Goal: Information Seeking & Learning: Learn about a topic

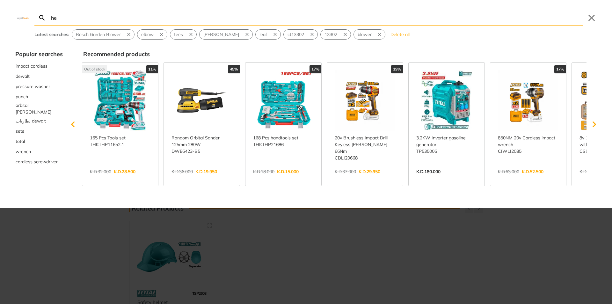
type input "he"
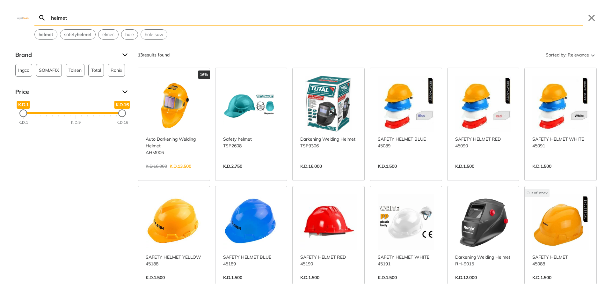
type input "helmet"
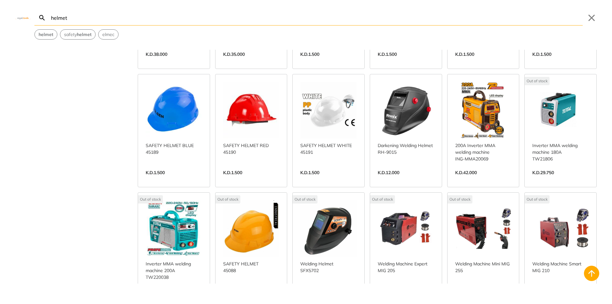
scroll to position [218, 0]
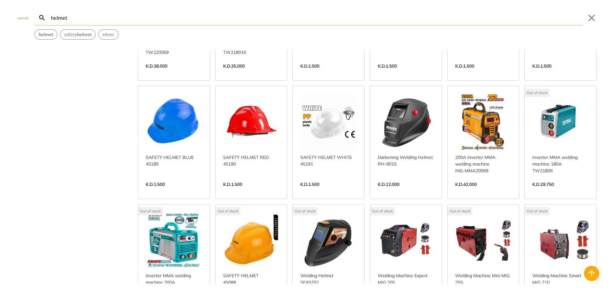
click at [389, 191] on link "View more →" at bounding box center [406, 191] width 56 height 0
